Goal: Use online tool/utility: Utilize a website feature to perform a specific function

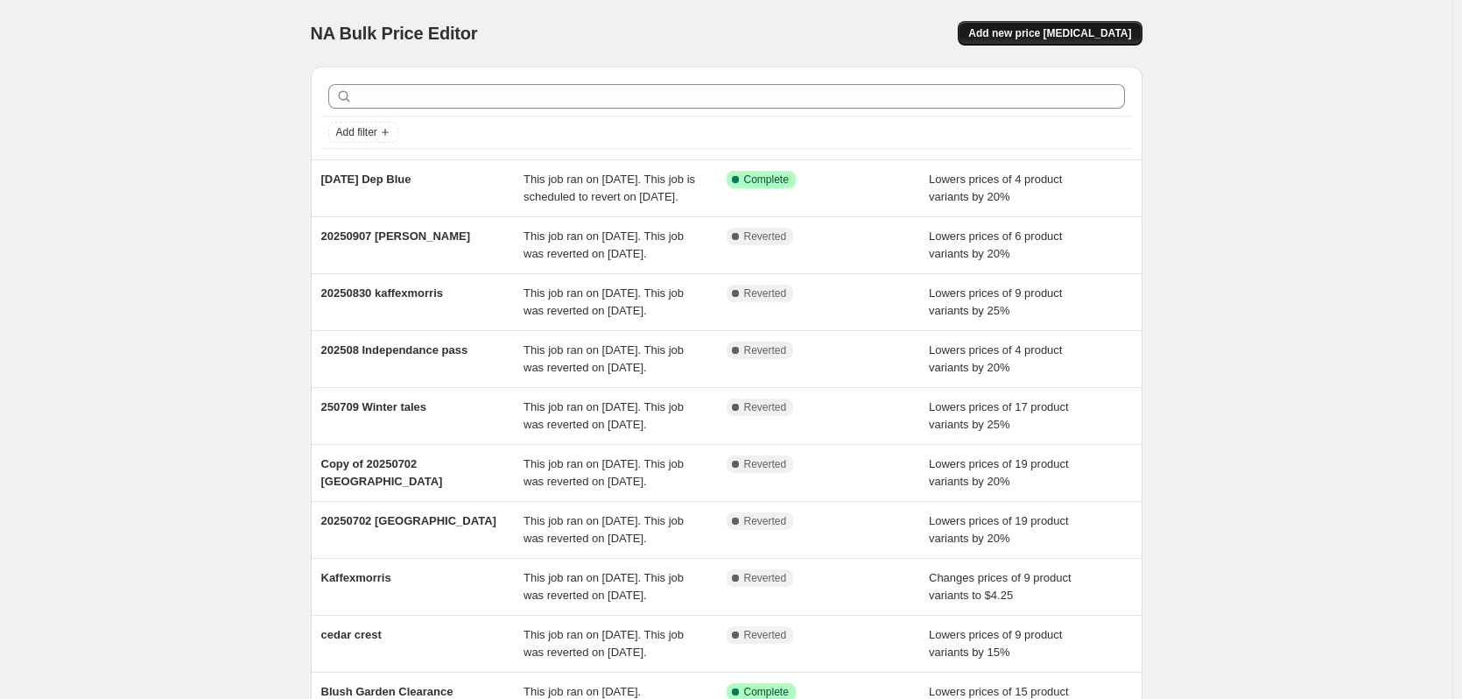
click at [1086, 37] on span "Add new price [MEDICAL_DATA]" at bounding box center [1049, 33] width 163 height 14
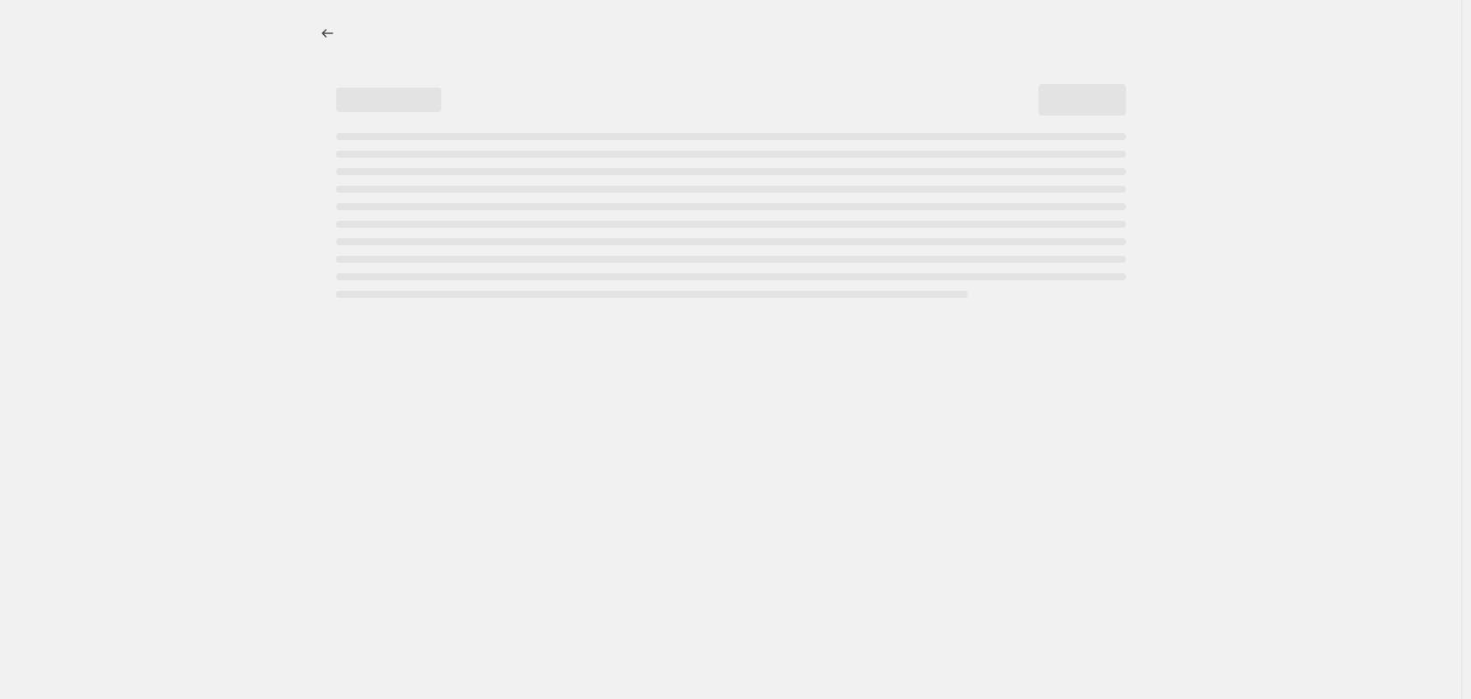
select select "percentage"
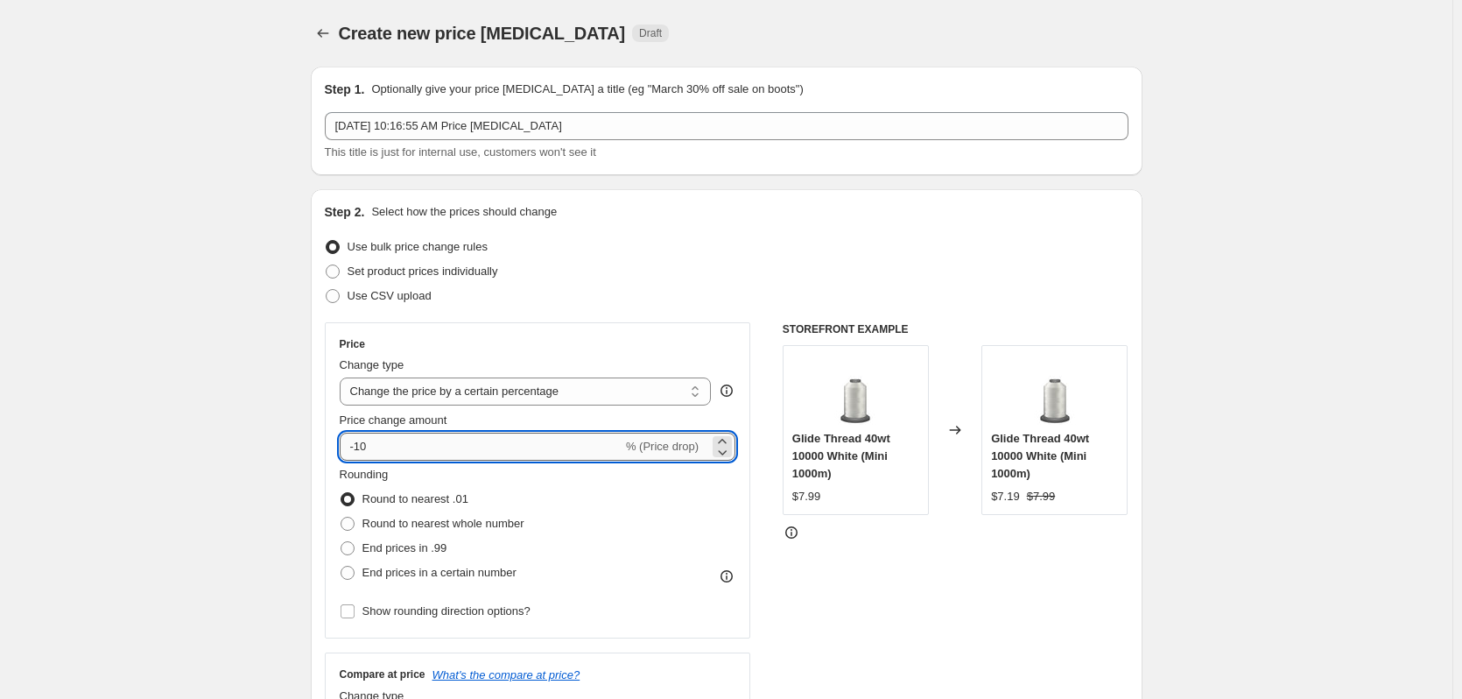
click at [386, 443] on input "-10" at bounding box center [481, 447] width 283 height 28
click at [357, 446] on input "-10" at bounding box center [481, 447] width 283 height 28
